Goal: Information Seeking & Learning: Check status

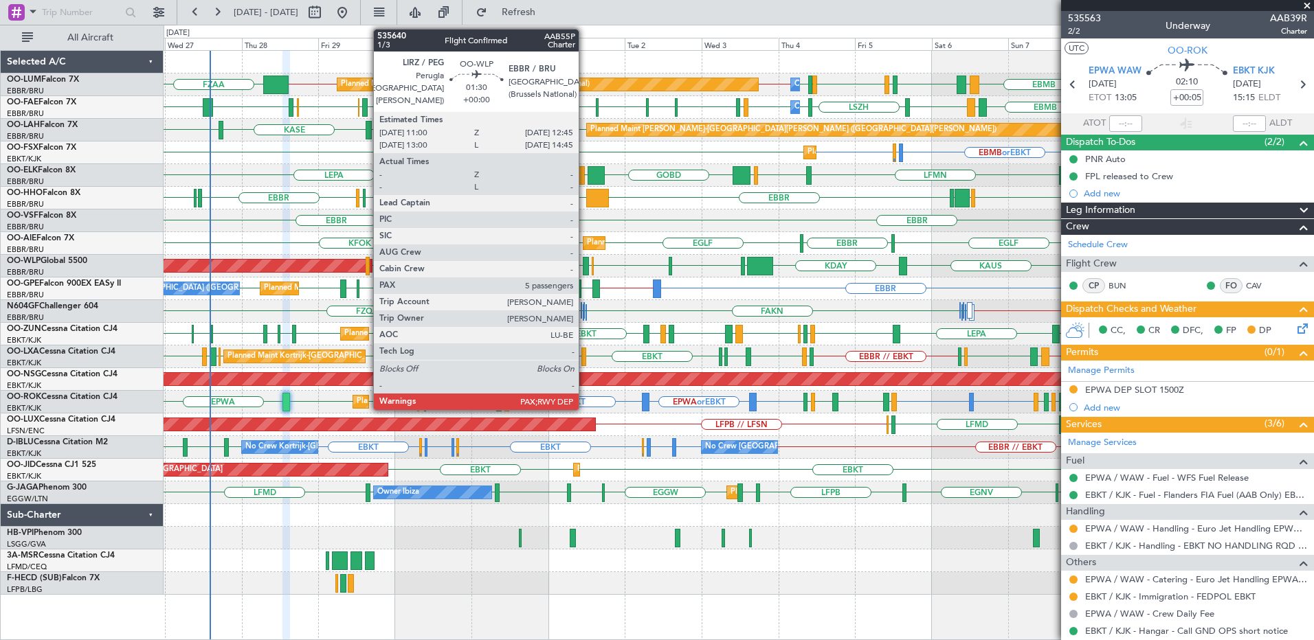
click at [585, 265] on div at bounding box center [586, 266] width 6 height 19
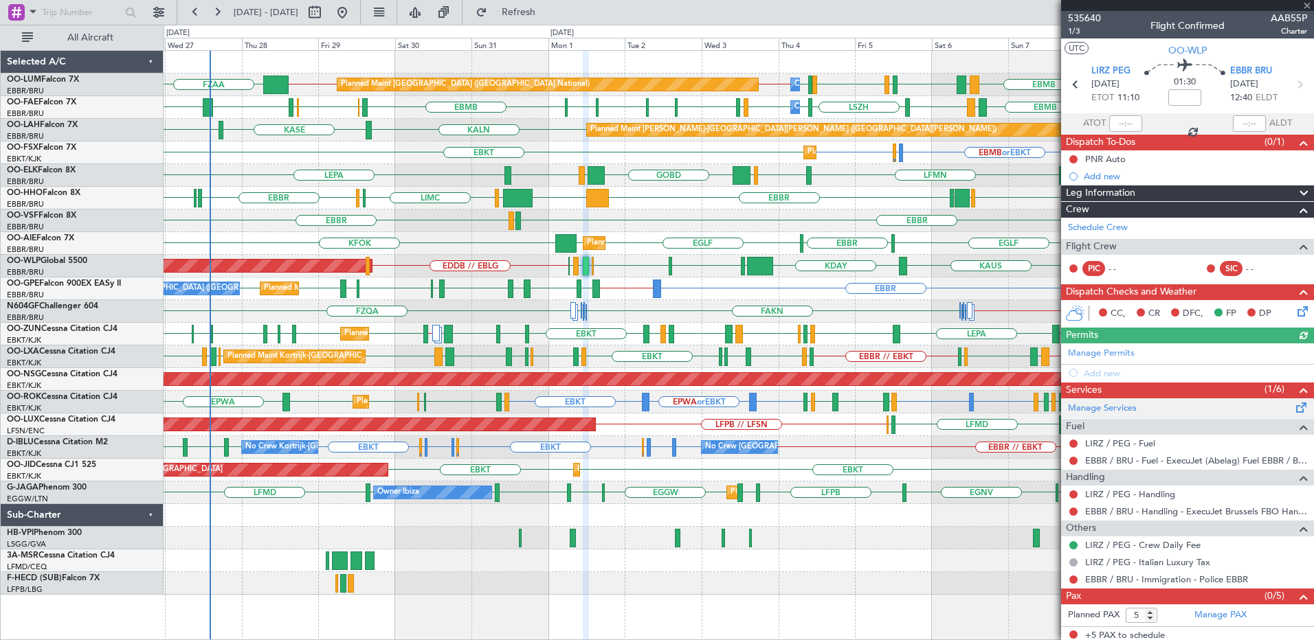
scroll to position [4, 0]
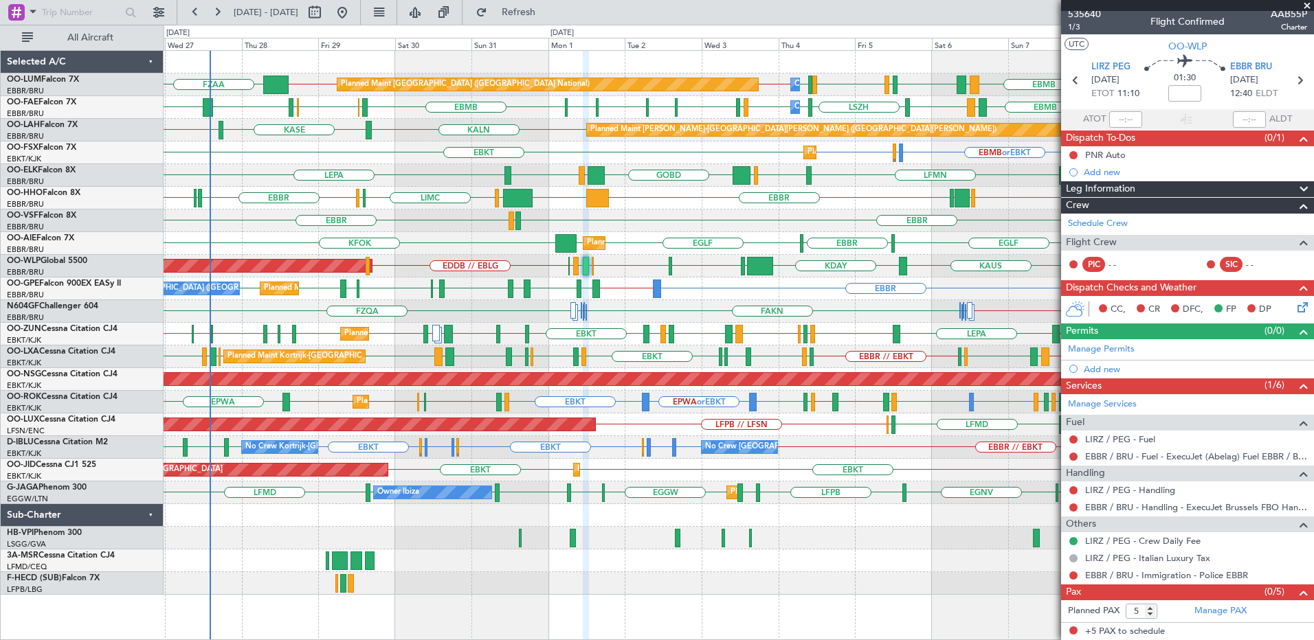
click at [1306, 5] on span at bounding box center [1307, 6] width 14 height 12
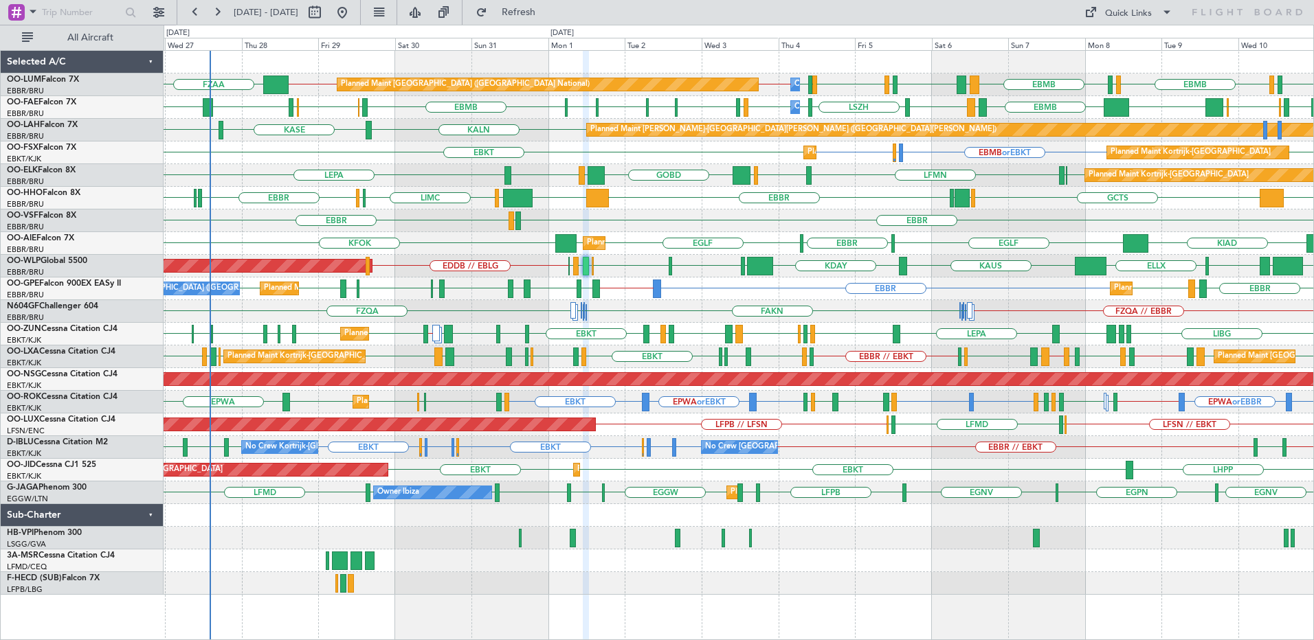
type input "0"
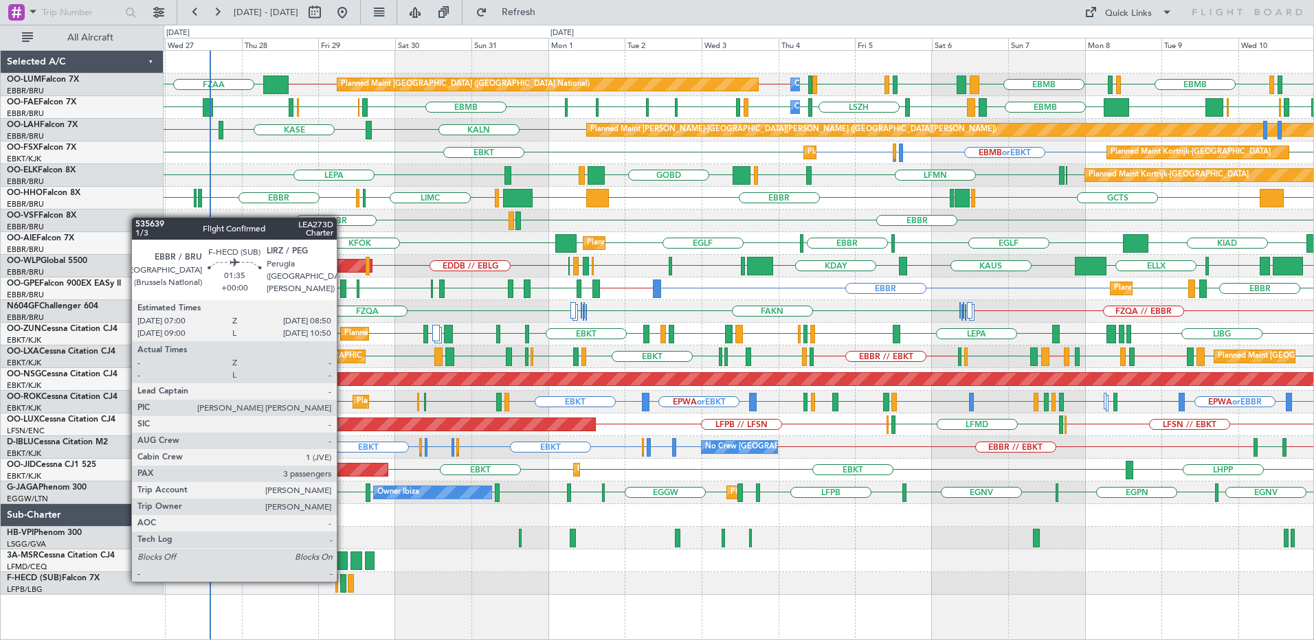
click at [343, 581] on div at bounding box center [343, 583] width 6 height 19
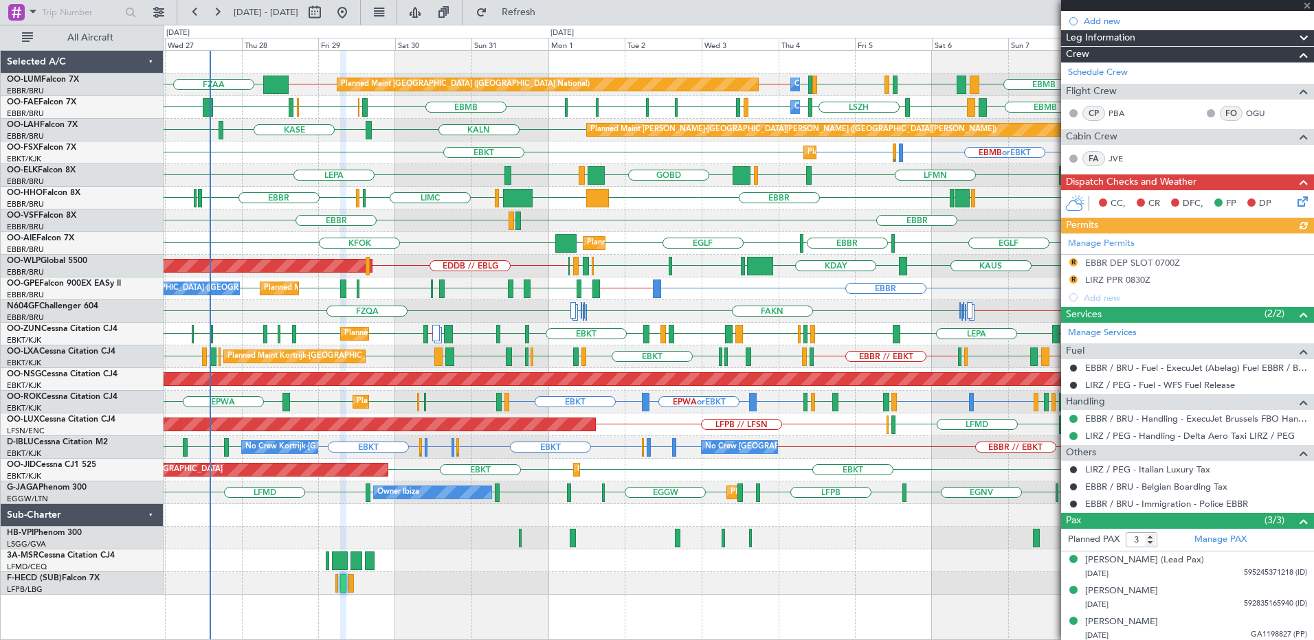
scroll to position [159, 0]
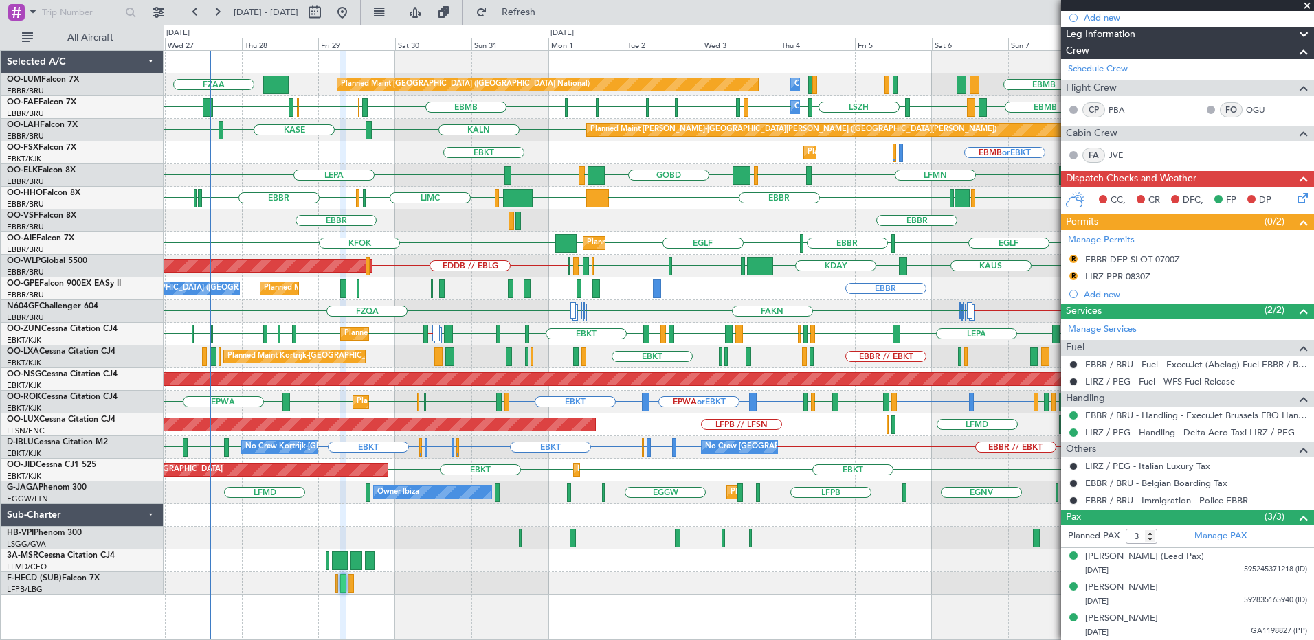
click at [1307, 10] on span at bounding box center [1307, 6] width 14 height 12
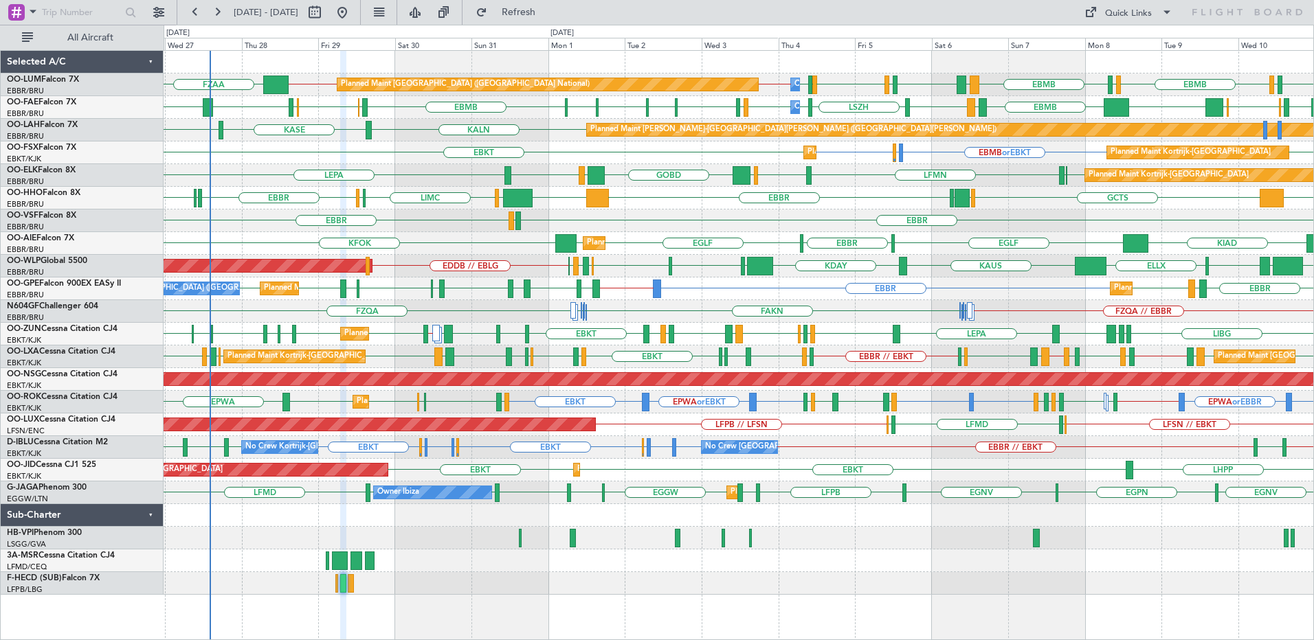
type input "0"
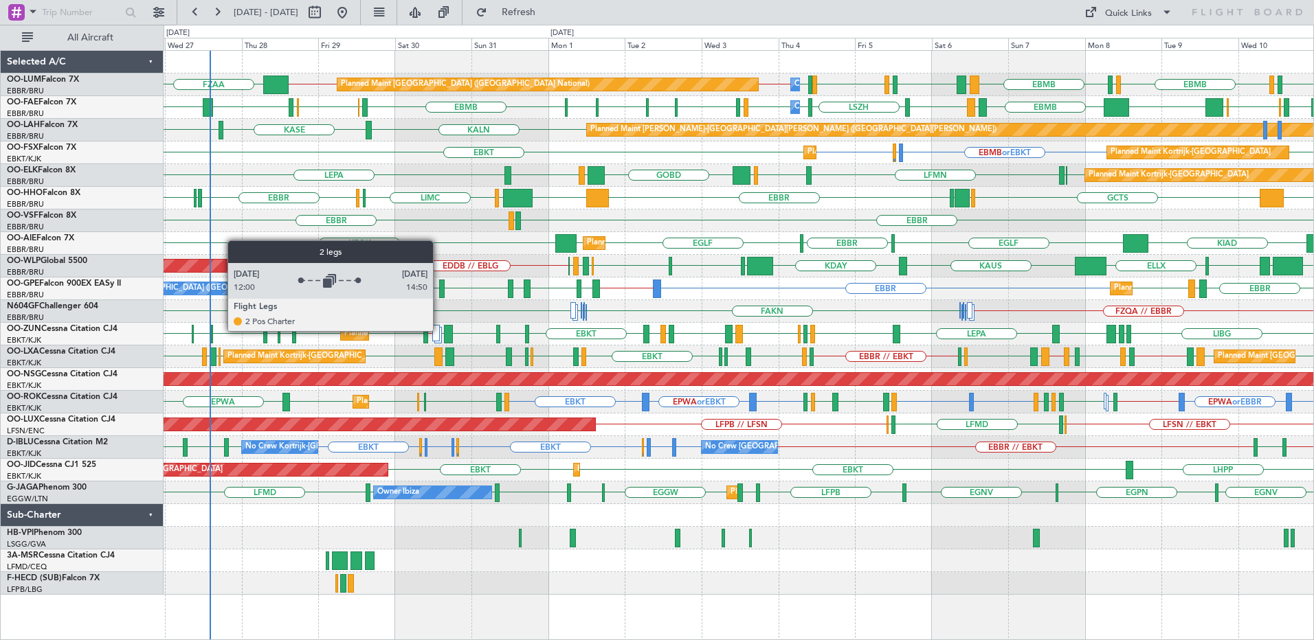
click at [439, 330] on div at bounding box center [436, 333] width 8 height 16
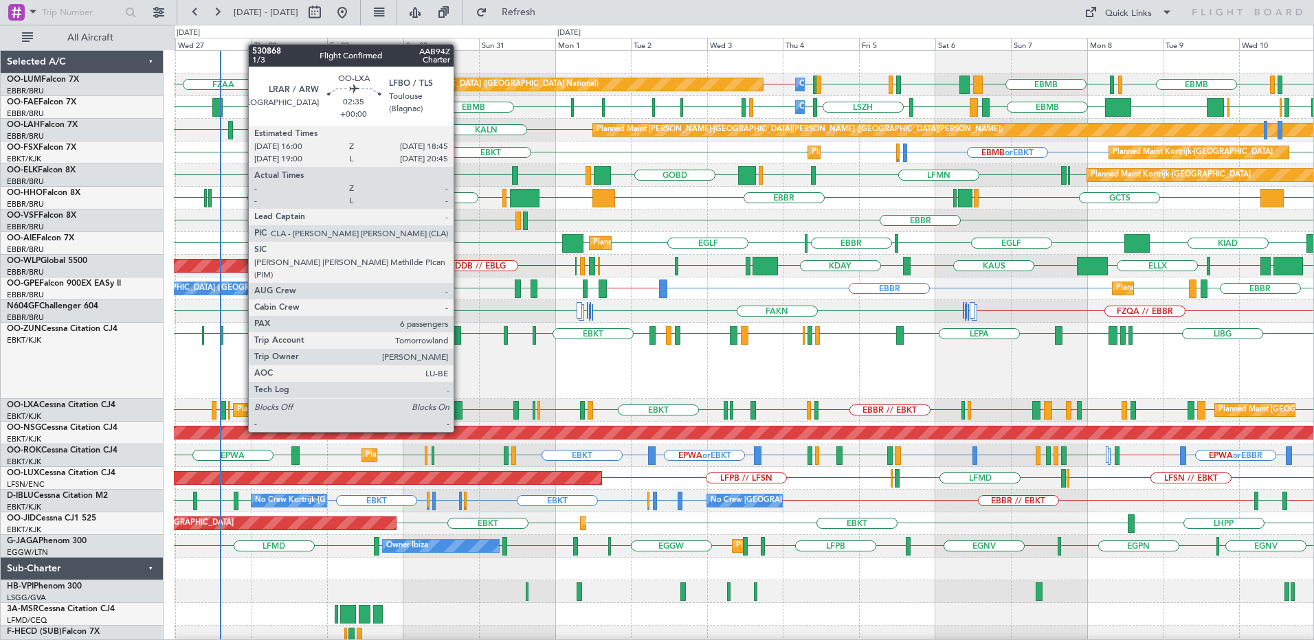
click at [460, 406] on div at bounding box center [457, 410] width 9 height 19
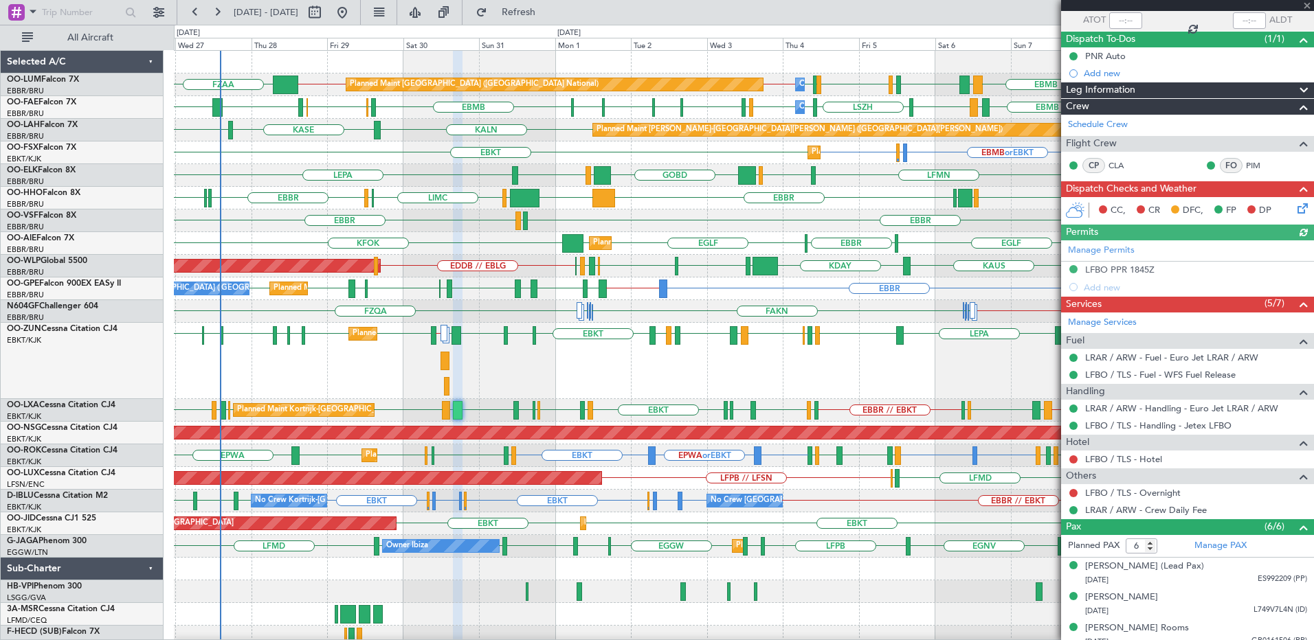
scroll to position [205, 0]
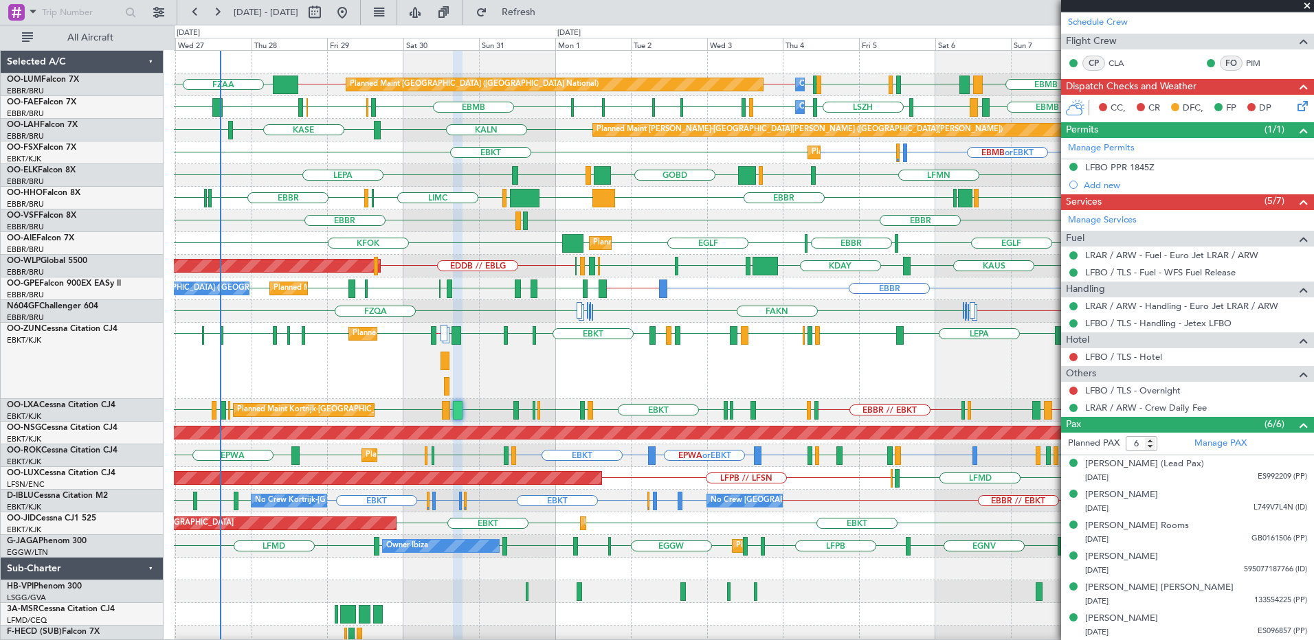
click at [1307, 5] on span at bounding box center [1307, 6] width 14 height 12
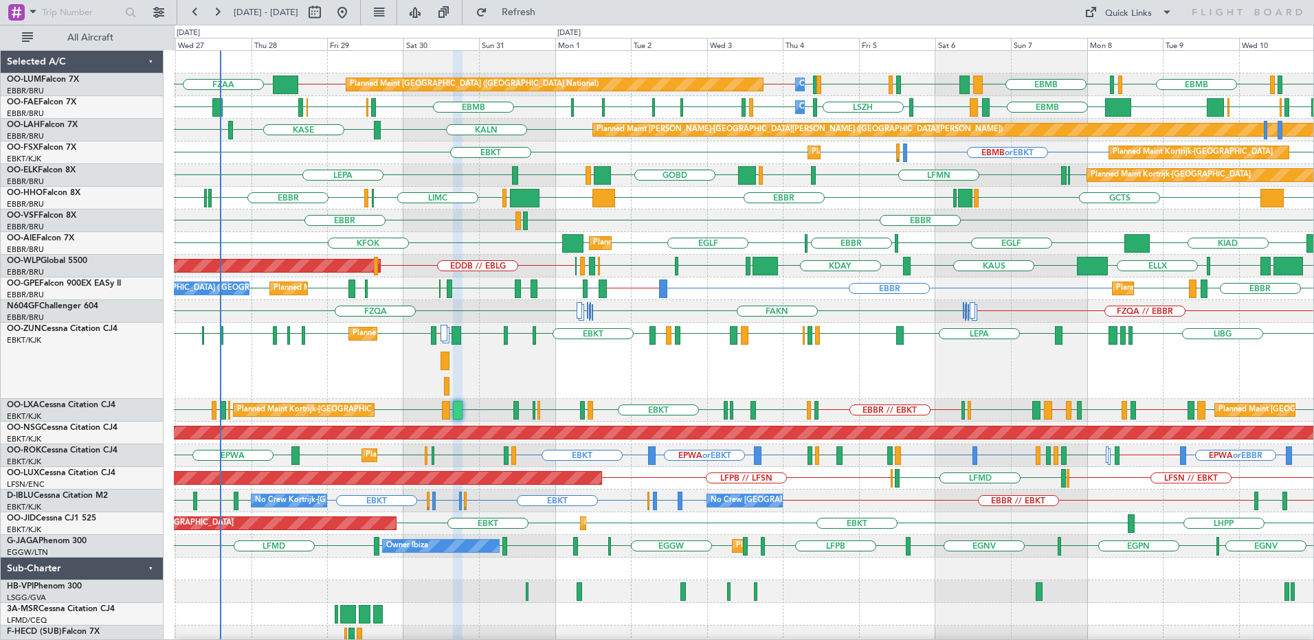
type input "0"
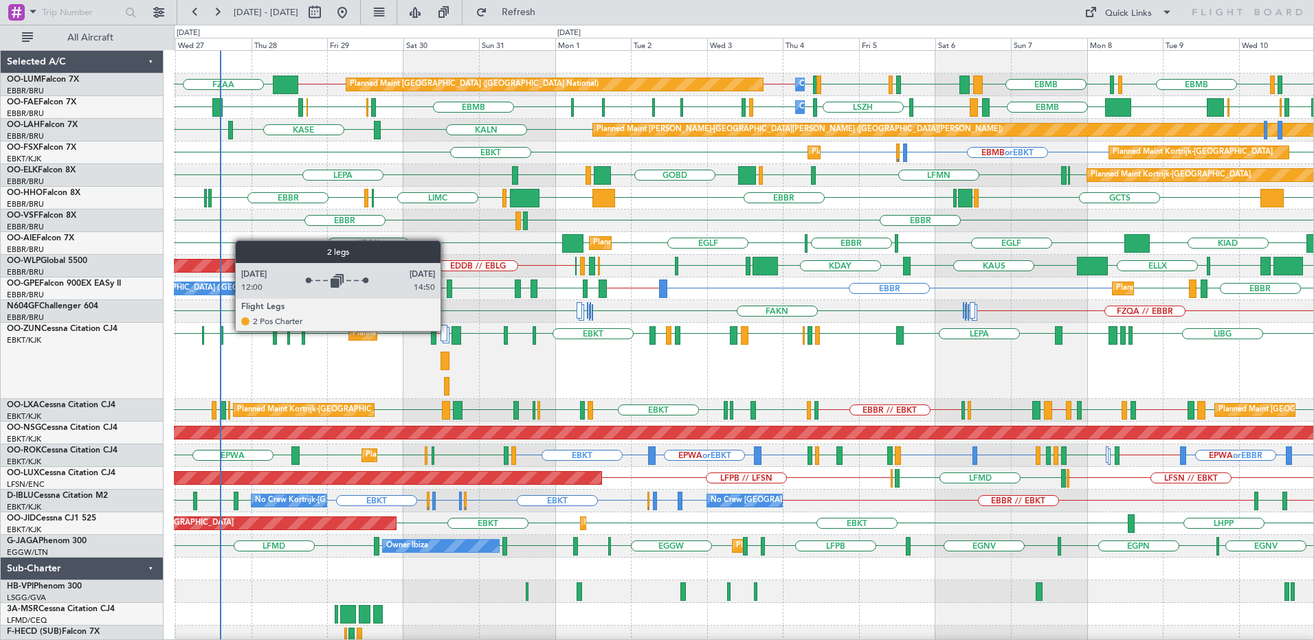
click at [447, 330] on div at bounding box center [444, 333] width 8 height 16
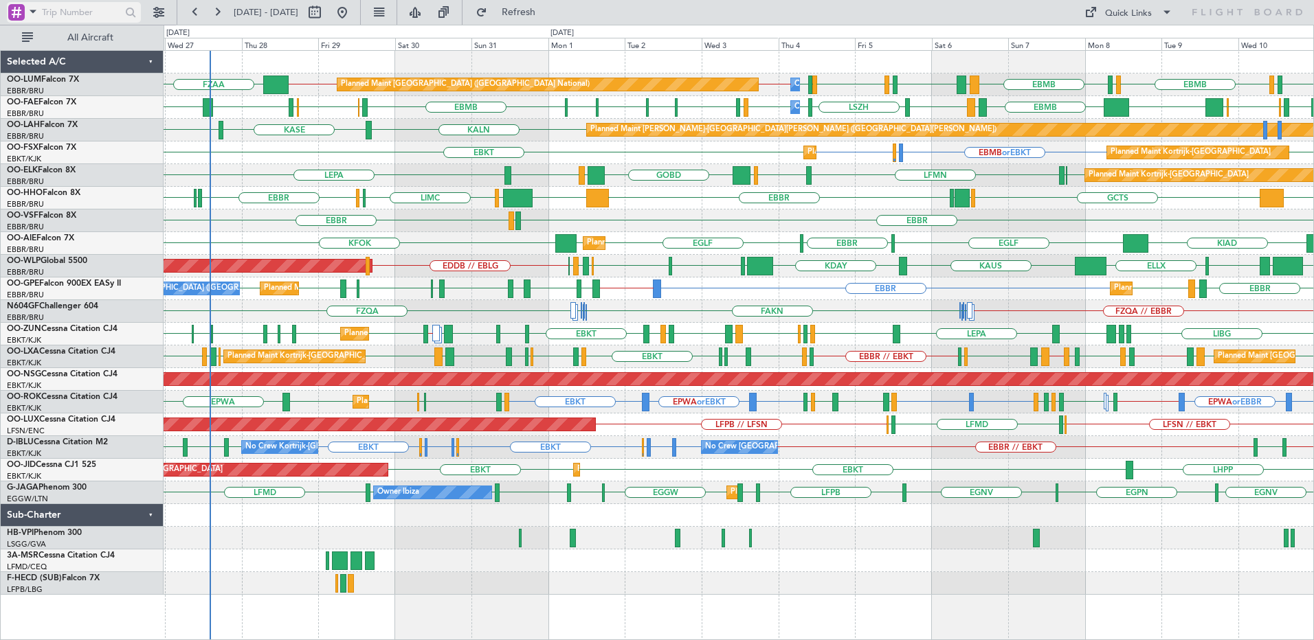
click at [25, 16] on span at bounding box center [33, 11] width 16 height 17
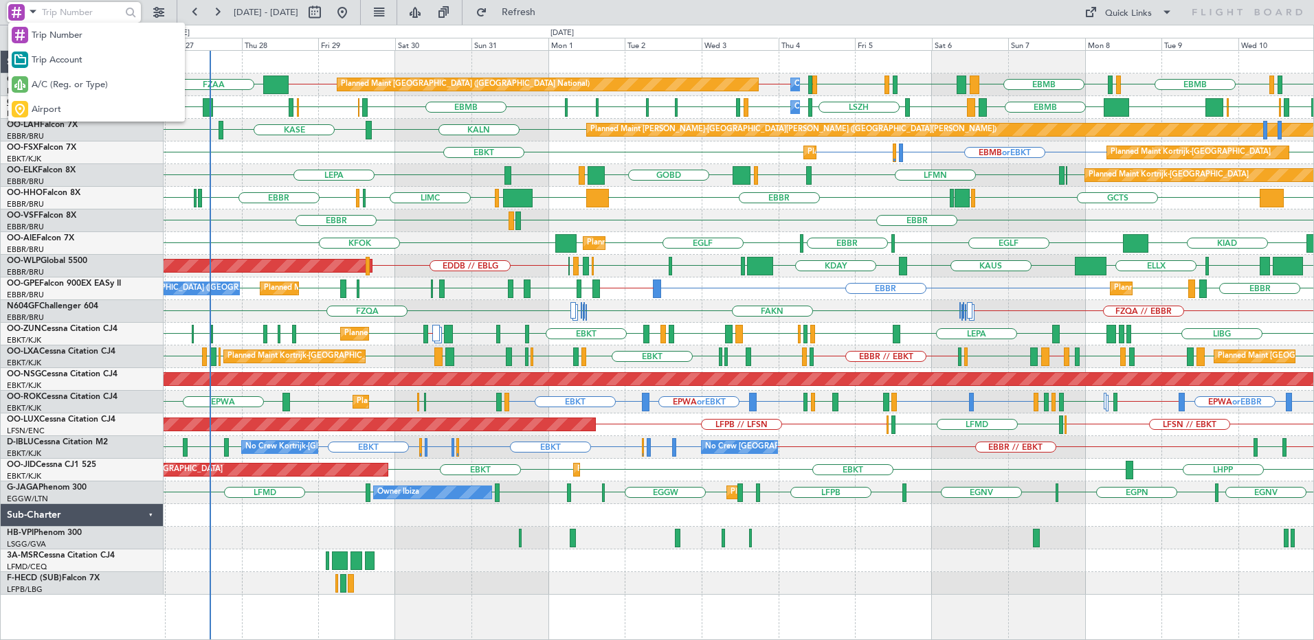
click at [34, 102] on div "Airport" at bounding box center [96, 109] width 177 height 25
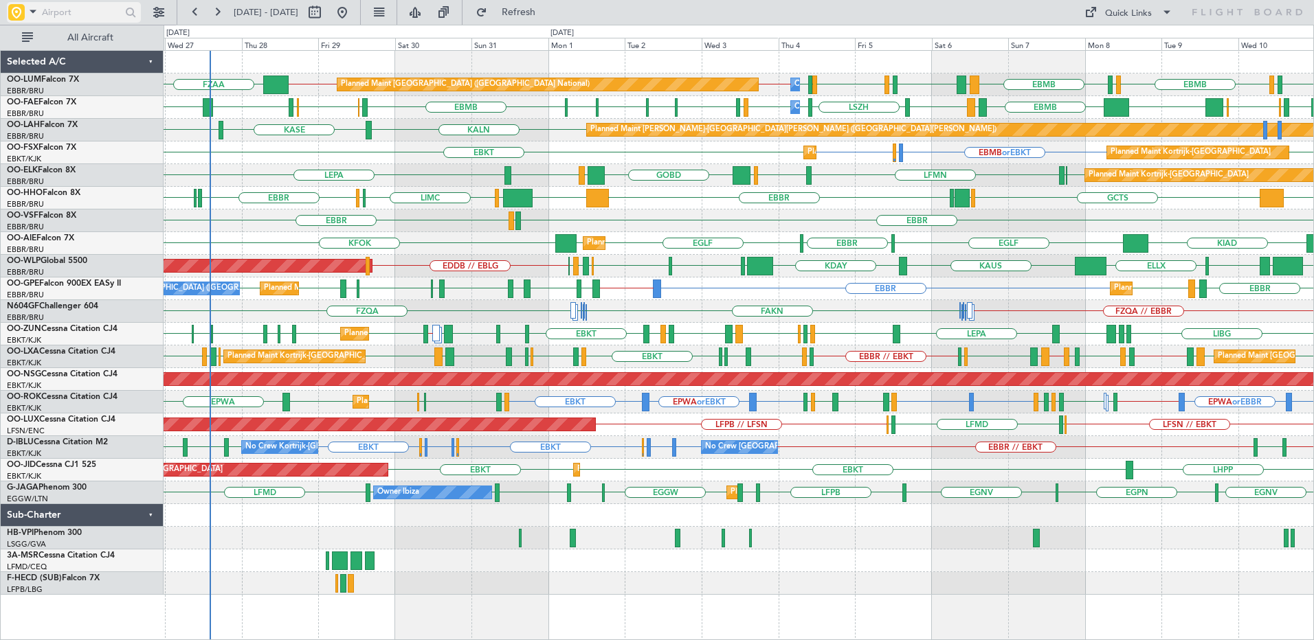
click at [77, 10] on input "text" at bounding box center [81, 12] width 79 height 21
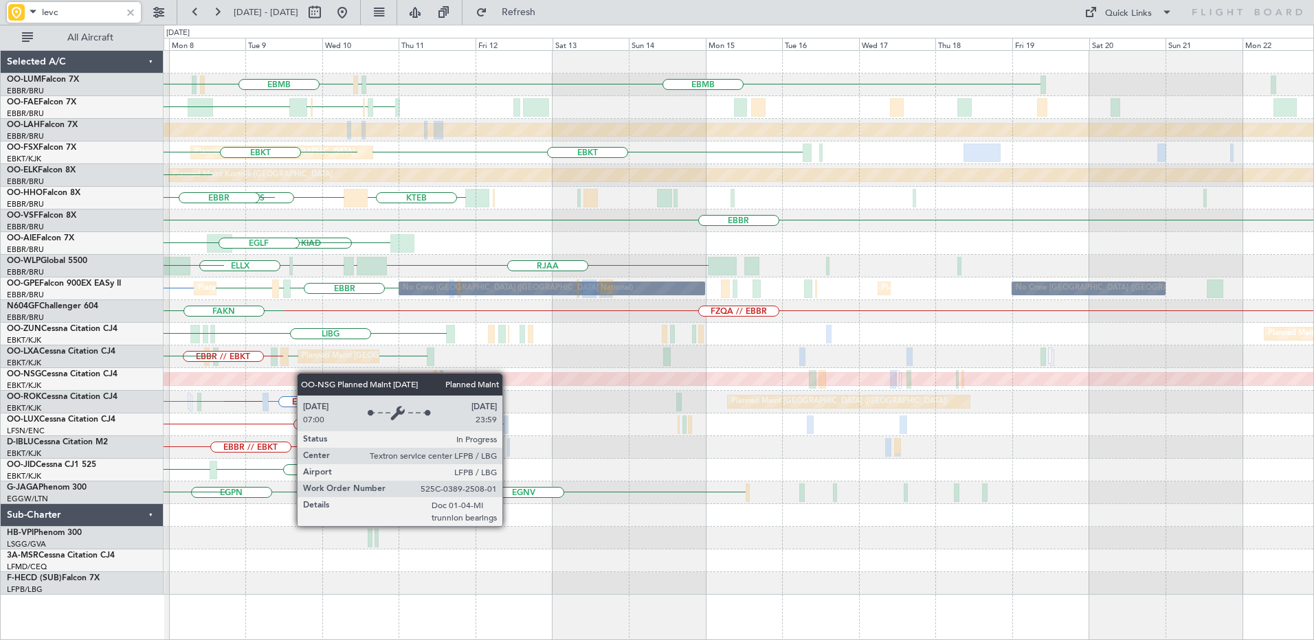
click at [148, 382] on div "EBMB LIMC EBMB LIMC EBMB EBMB [GEOGRAPHIC_DATA] EBMB LKKB EBMB BIKF Owner [GEOG…" at bounding box center [657, 333] width 1314 height 616
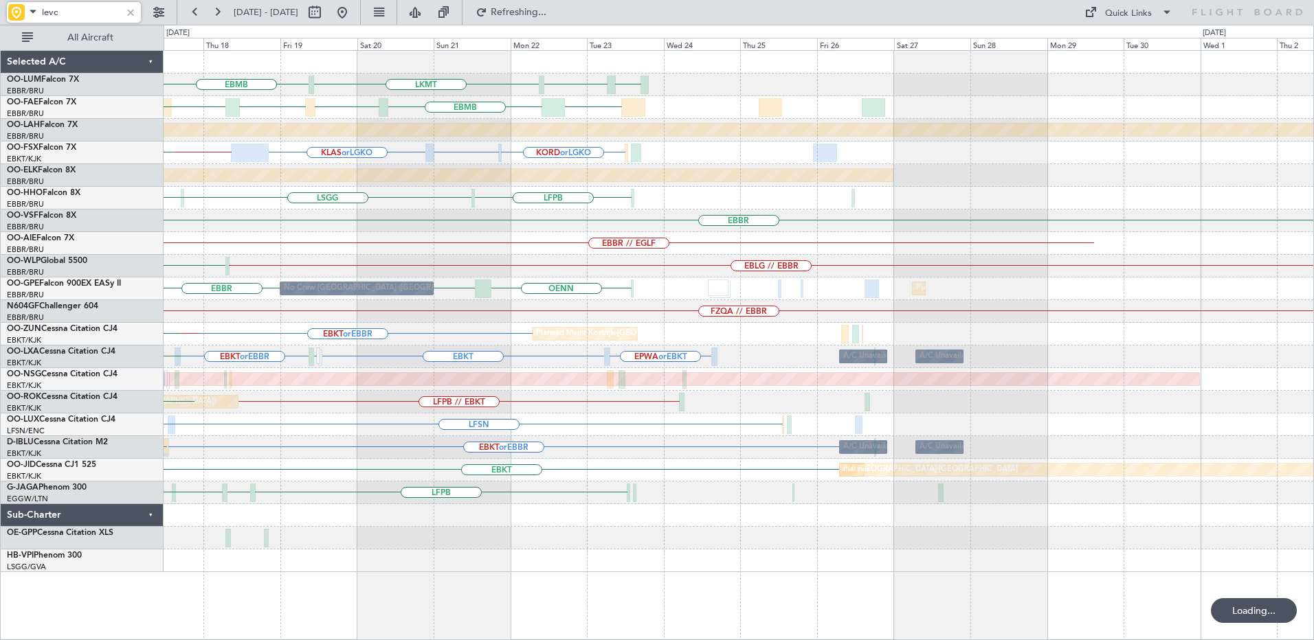
click at [360, 400] on div "Planned Maint [GEOGRAPHIC_DATA] ([GEOGRAPHIC_DATA]) LFPB // EBKT EBOS // LFPB E…" at bounding box center [738, 402] width 1149 height 23
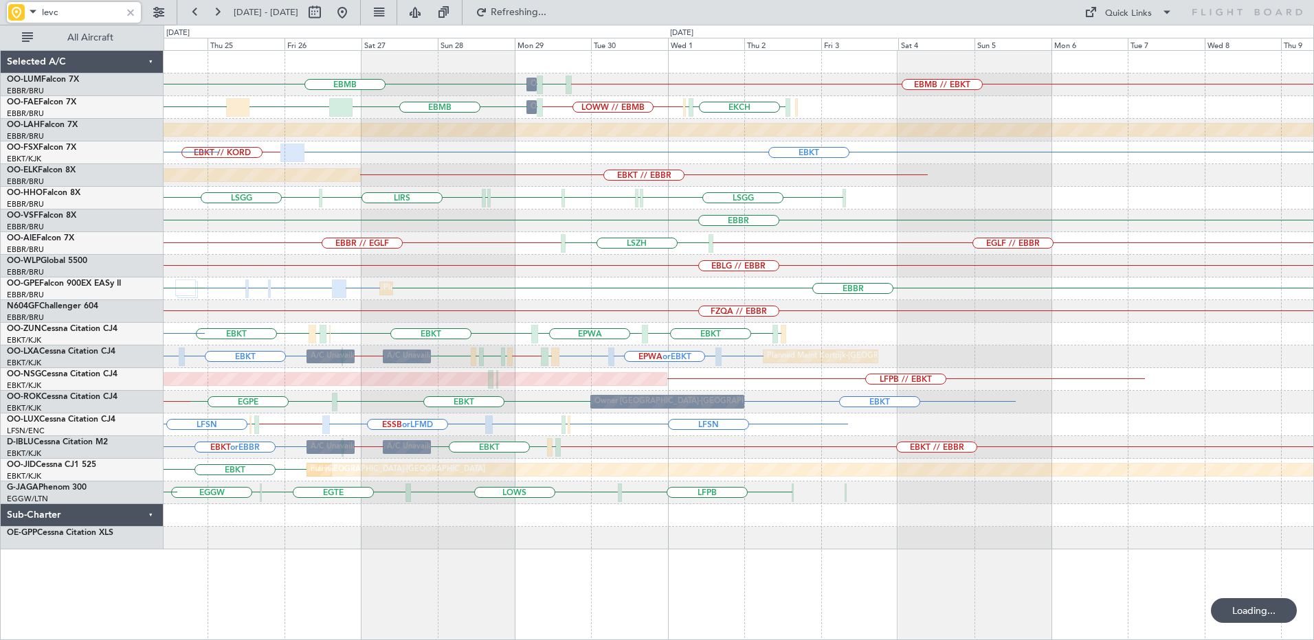
click at [447, 414] on div "EBMB EBMB // EBKT LOWW EBMB Owner [GEOGRAPHIC_DATA] LPMR EBMB LKMT EBMB KTEB EB…" at bounding box center [738, 300] width 1149 height 499
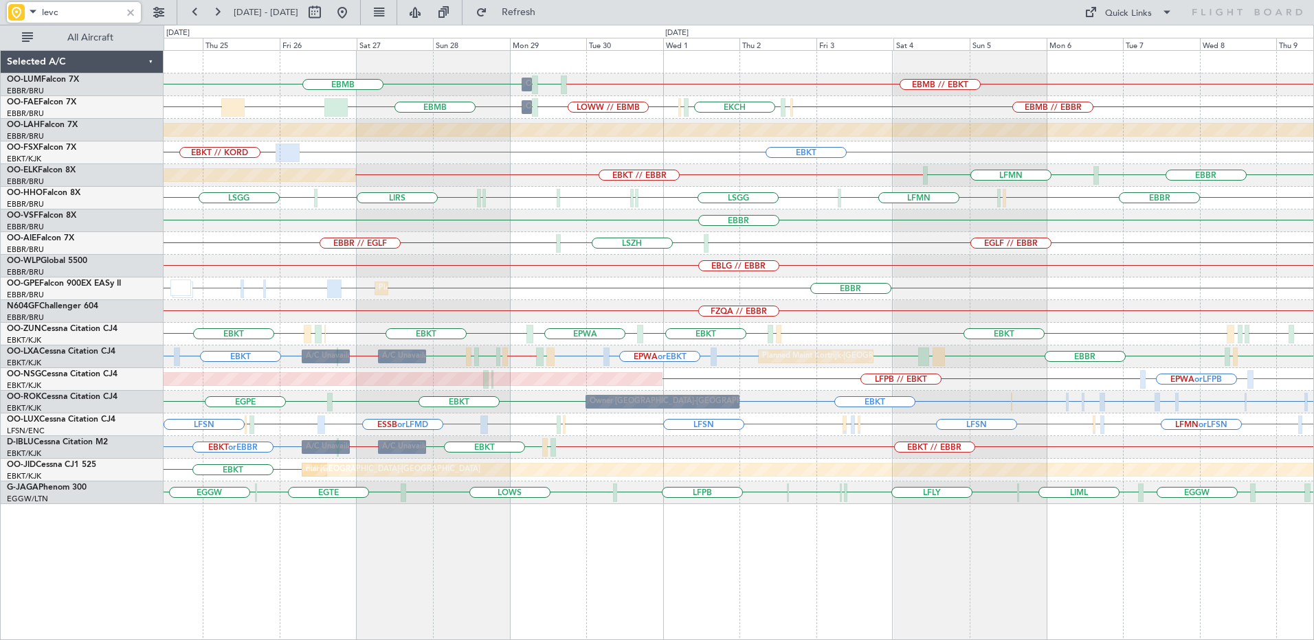
type input "levc"
click at [133, 11] on div at bounding box center [130, 12] width 15 height 15
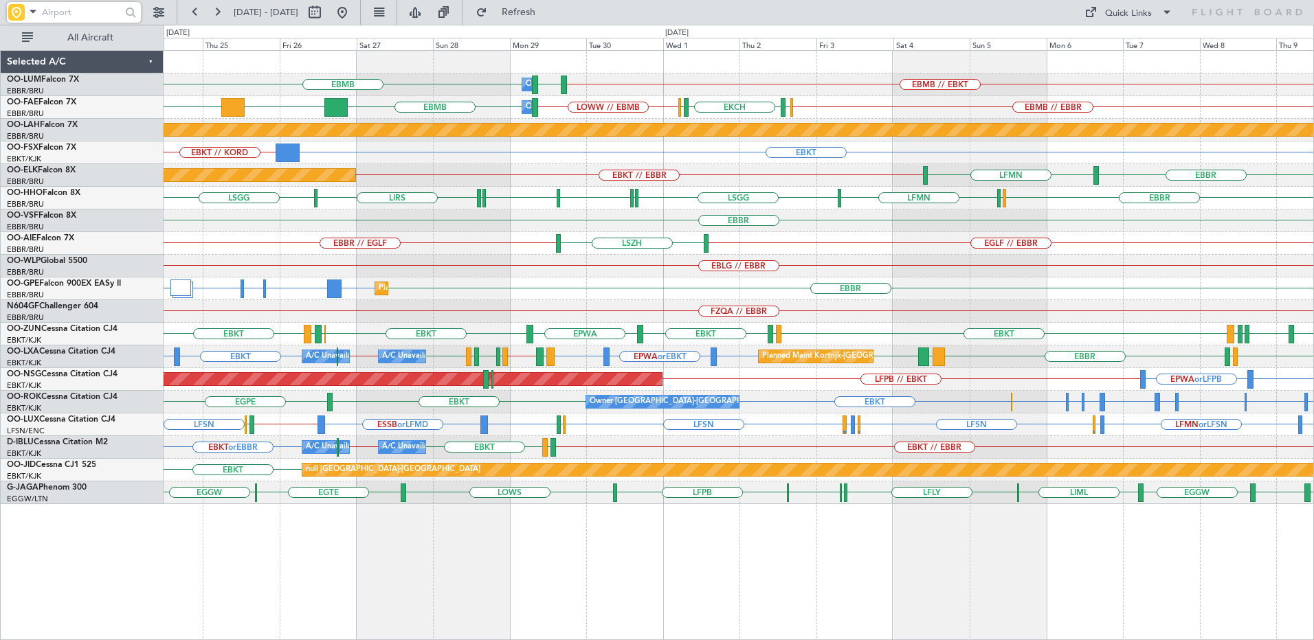
click at [866, 213] on div "EBBR" at bounding box center [738, 221] width 1149 height 23
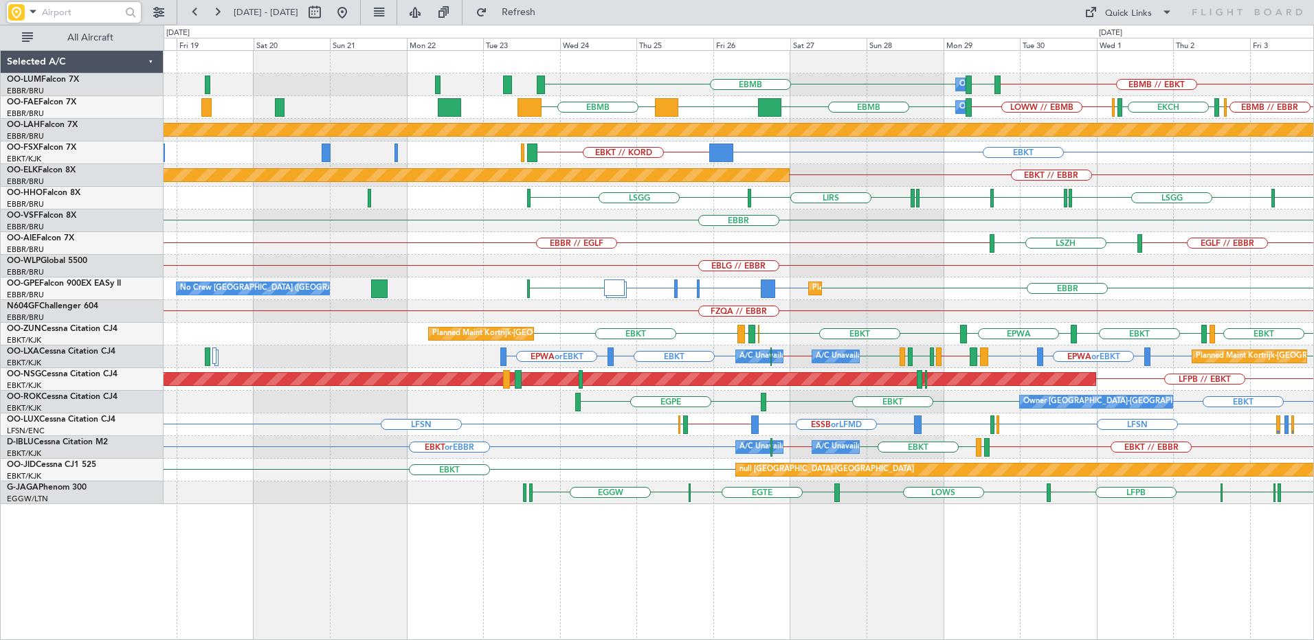
click at [858, 207] on div "EBMB EBMB // EBKT LOWW EBMB Owner [GEOGRAPHIC_DATA] EBMB KTEB EBMB EBMB // EBBR…" at bounding box center [738, 277] width 1149 height 453
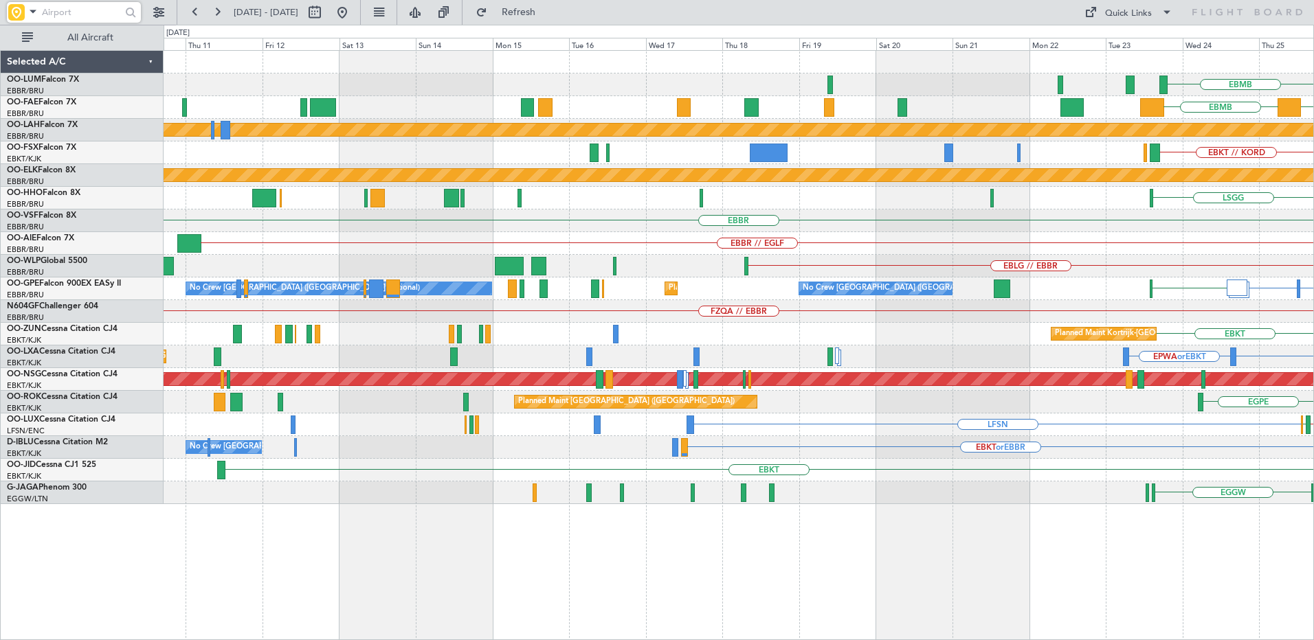
click at [833, 230] on div "EBMB Owner [GEOGRAPHIC_DATA] EBMB LOWW KTEB EBMB EBMB Owner [GEOGRAPHIC_DATA] E…" at bounding box center [738, 277] width 1149 height 453
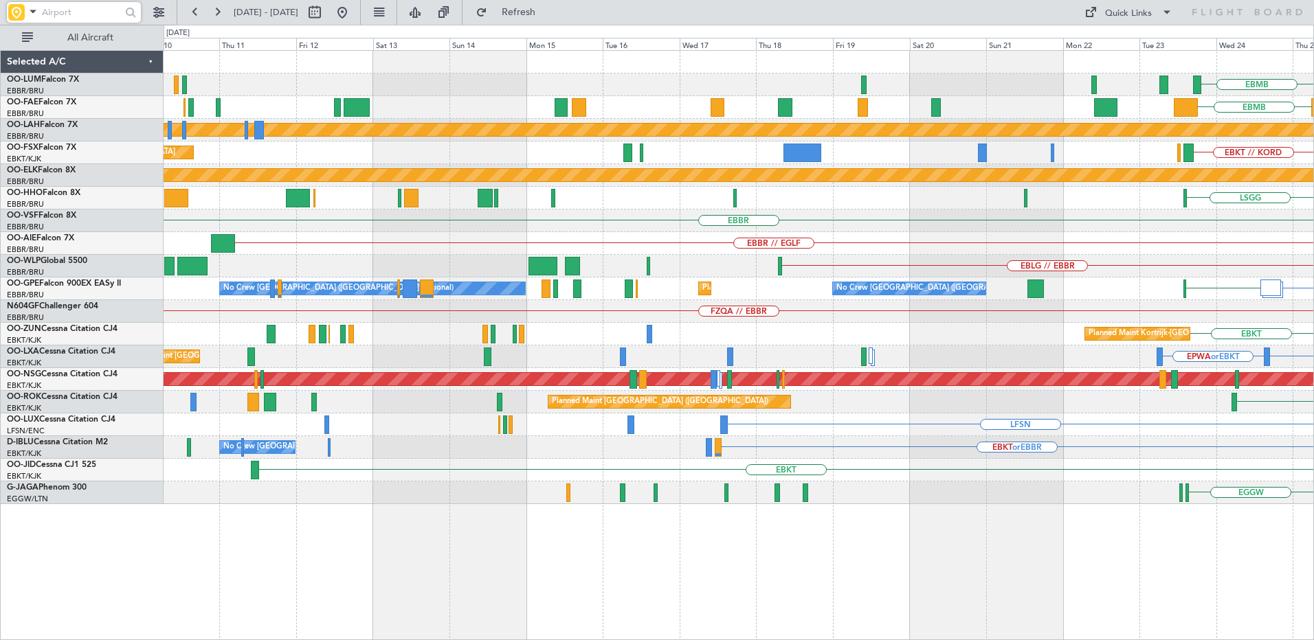
click at [1110, 200] on div "EBMB EBMB KTEB EBMB Planned [GEOGRAPHIC_DATA][PERSON_NAME]-[GEOGRAPHIC_DATA][PE…" at bounding box center [738, 277] width 1149 height 453
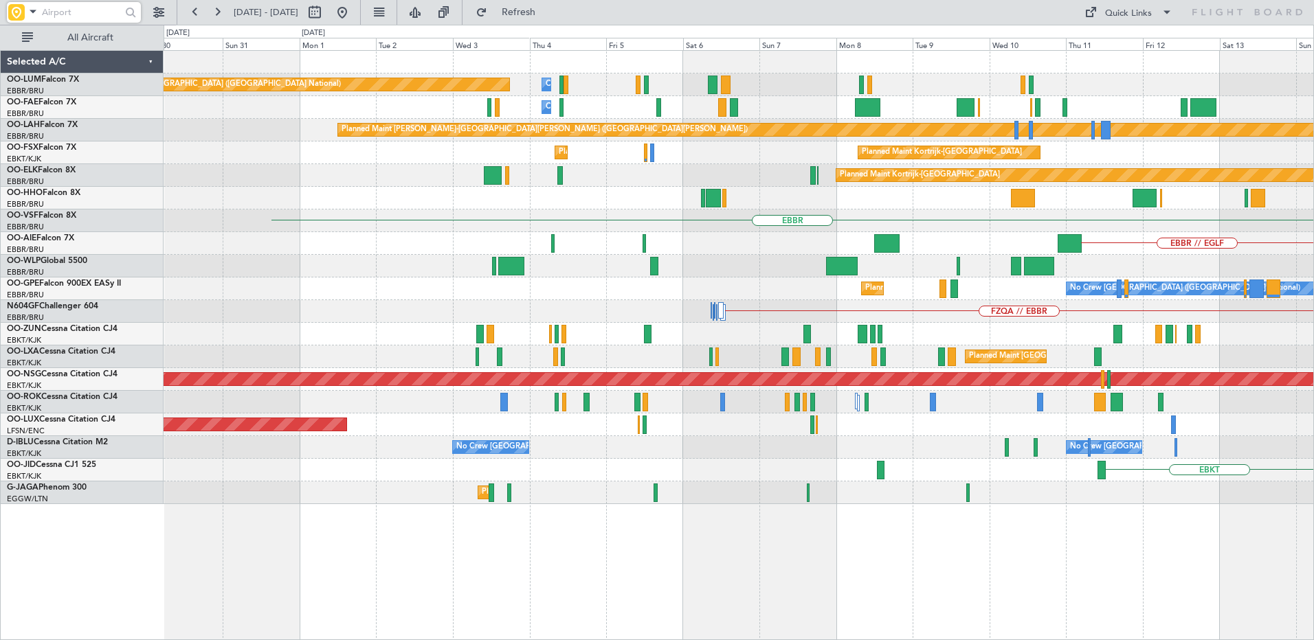
click at [1049, 226] on div "EBBR" at bounding box center [738, 221] width 1149 height 23
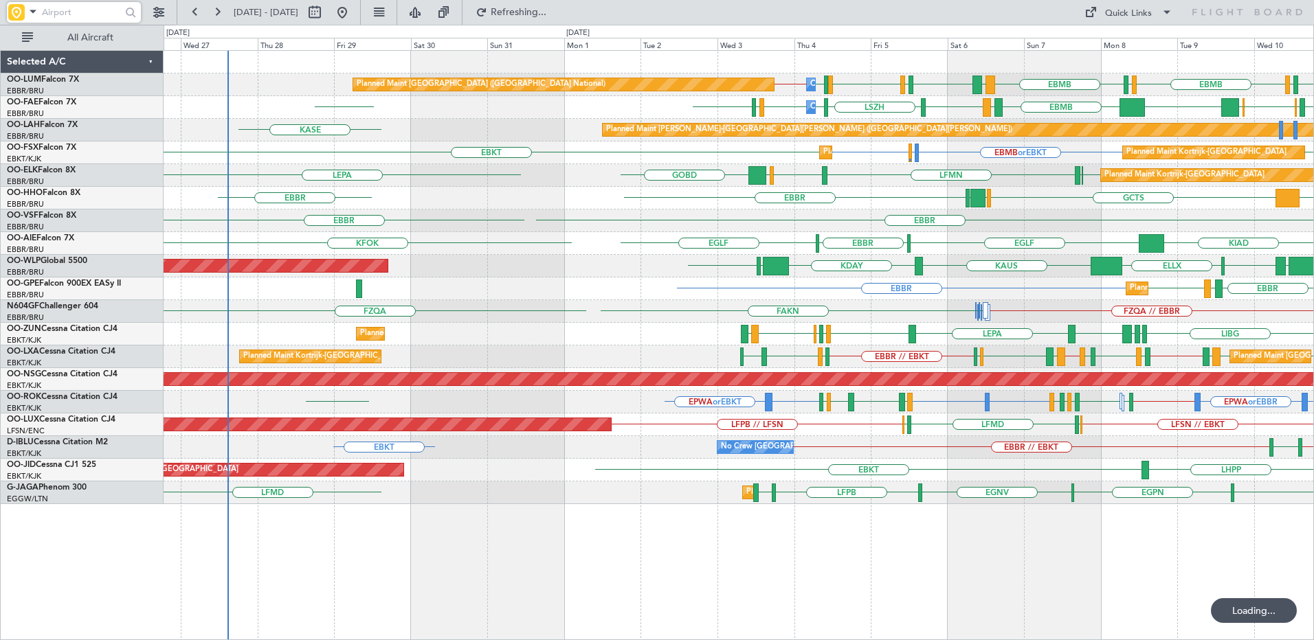
click at [897, 216] on div "EBBR [GEOGRAPHIC_DATA]" at bounding box center [738, 221] width 1149 height 23
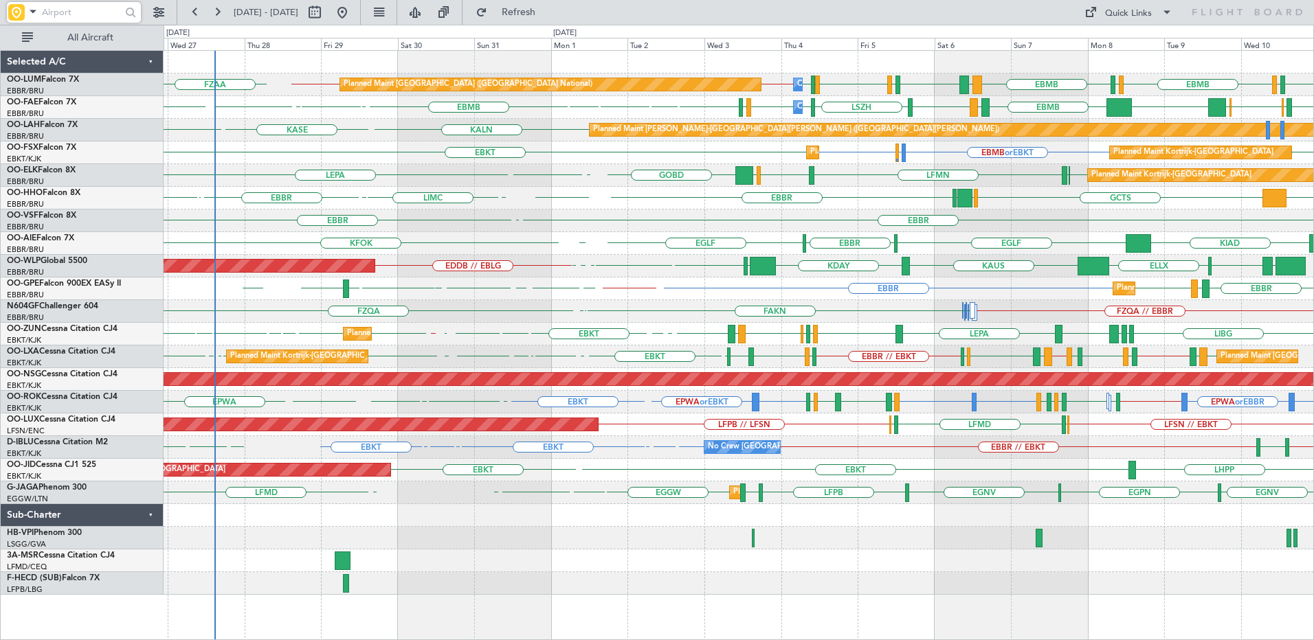
click at [844, 218] on div "EBBR [GEOGRAPHIC_DATA] LEGE" at bounding box center [738, 221] width 1149 height 23
